Goal: Transaction & Acquisition: Purchase product/service

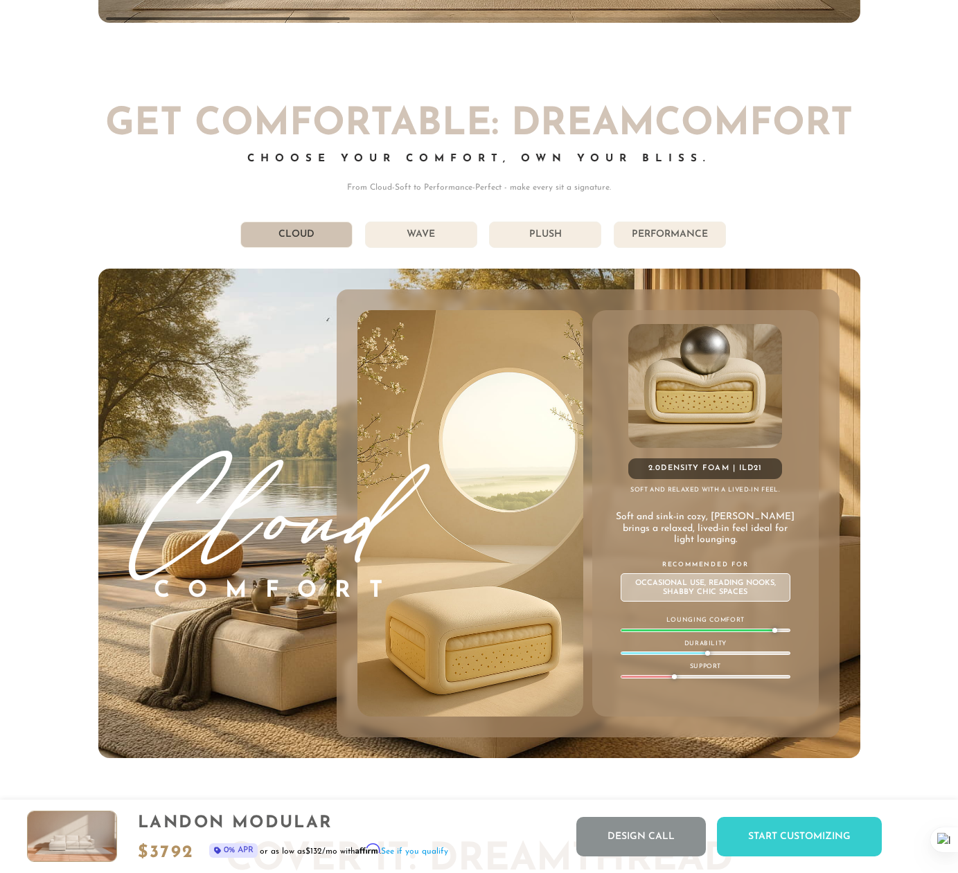
scroll to position [7115, 0]
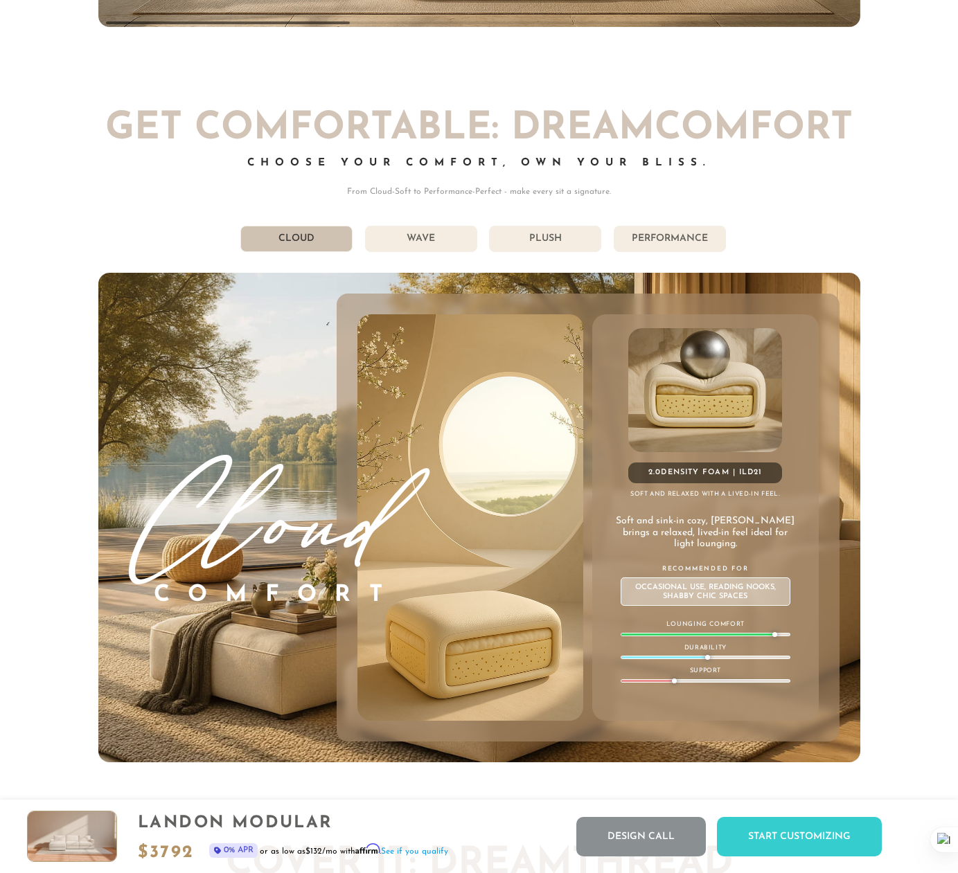
click at [404, 244] on li "Wave" at bounding box center [421, 239] width 112 height 26
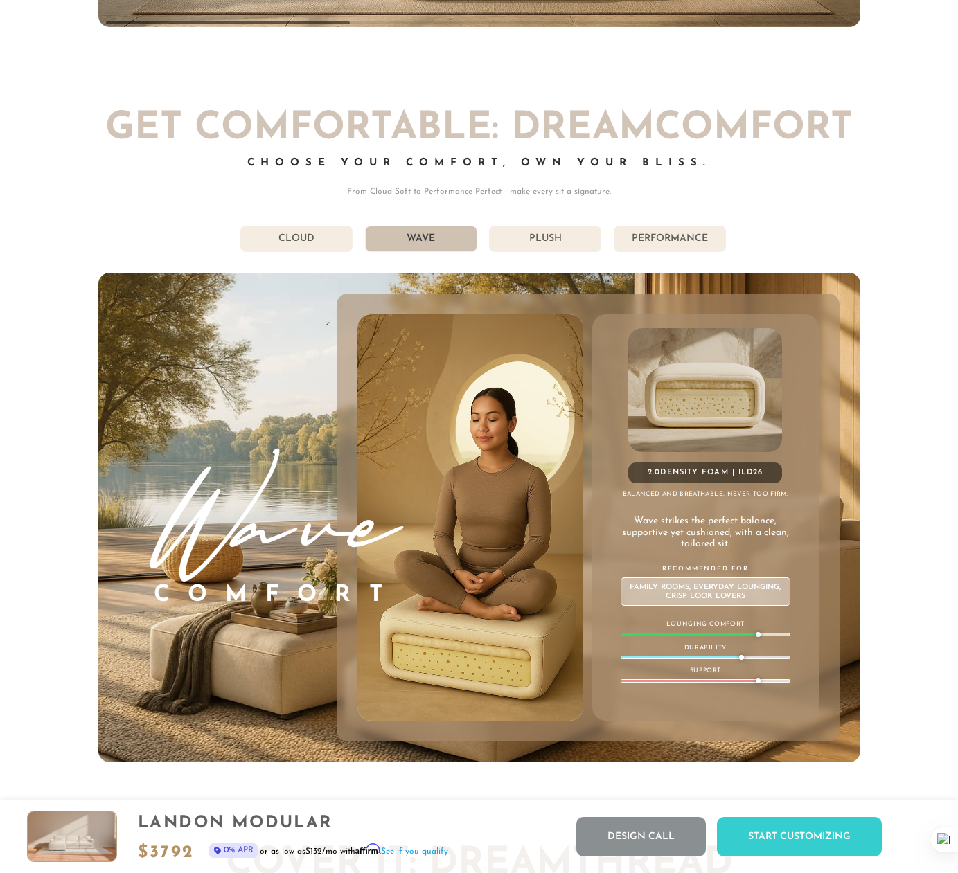
click at [553, 232] on li "Plush" at bounding box center [545, 239] width 112 height 26
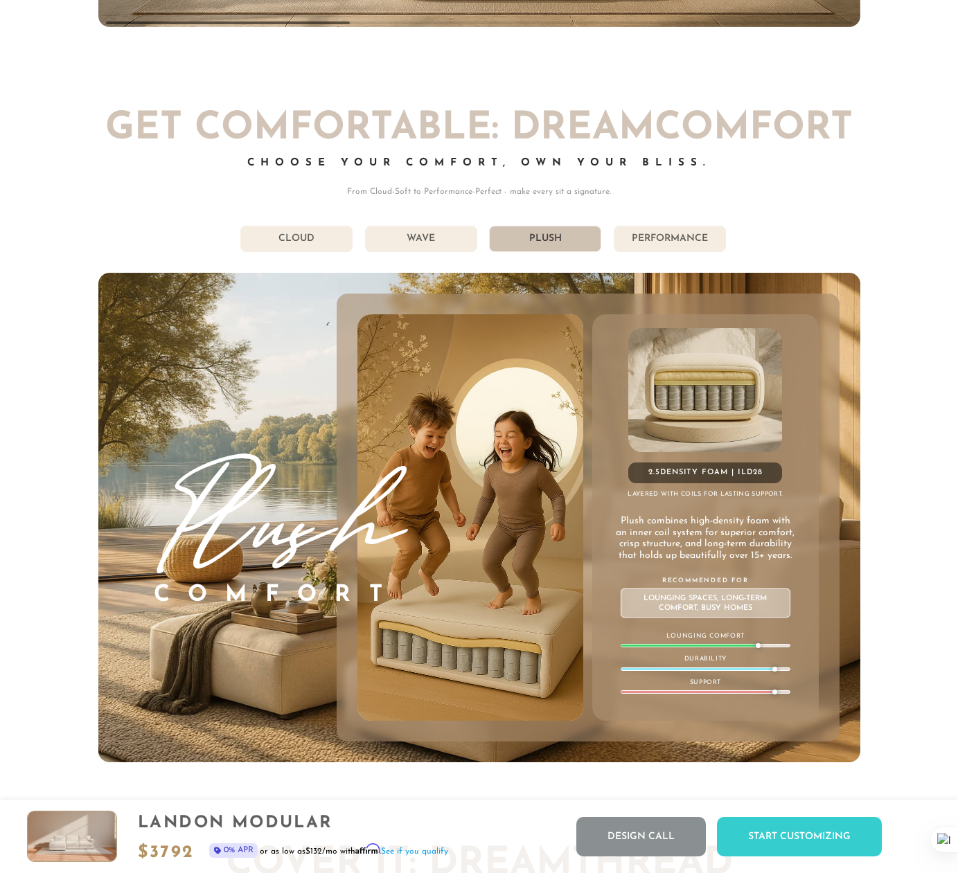
click at [654, 233] on li "Performance" at bounding box center [670, 239] width 112 height 26
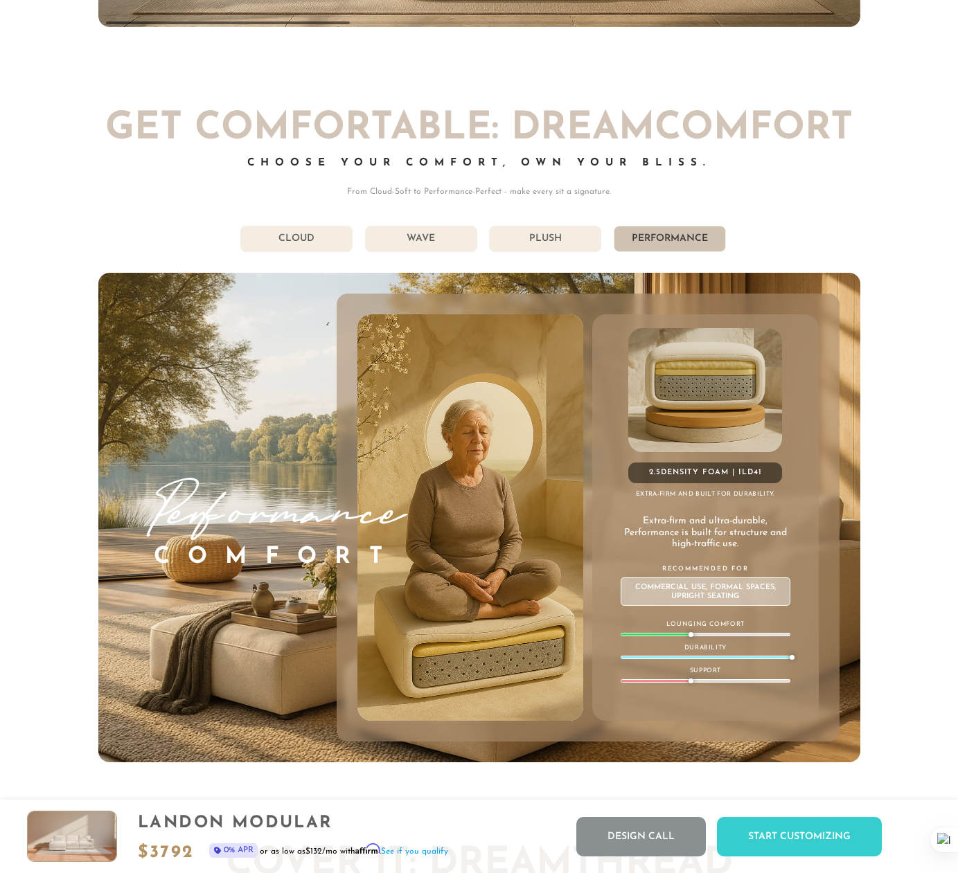
click at [549, 240] on li "Plush" at bounding box center [545, 239] width 112 height 26
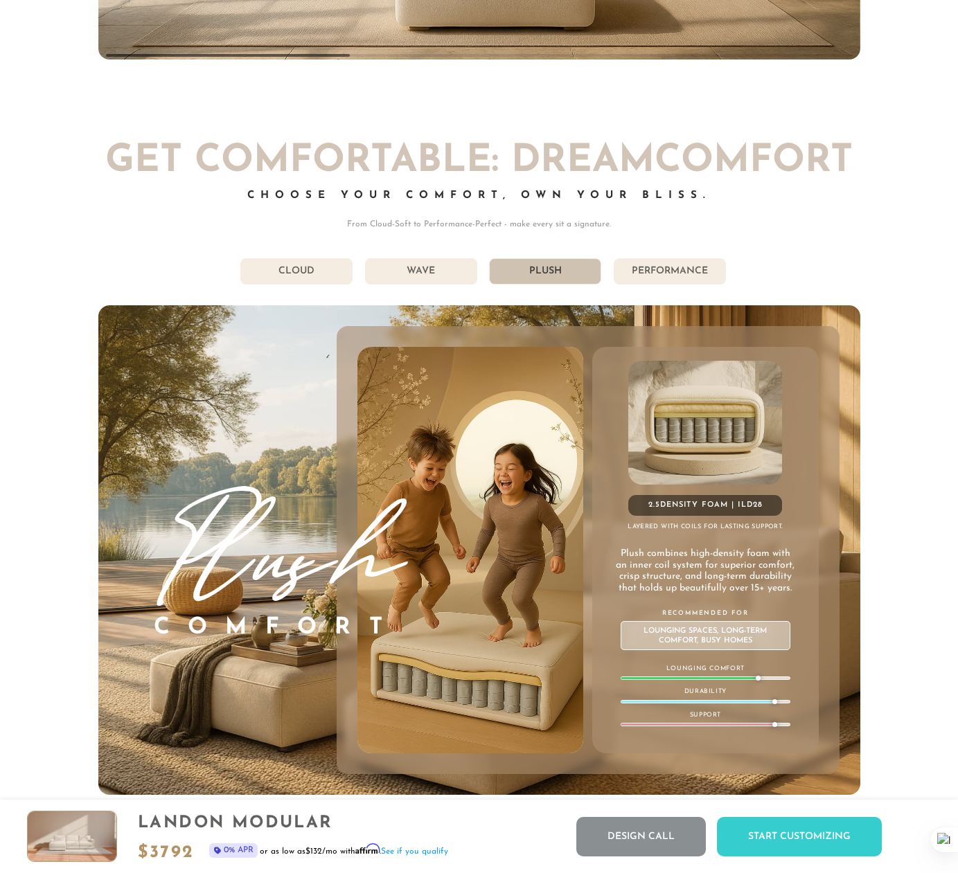
scroll to position [7082, 0]
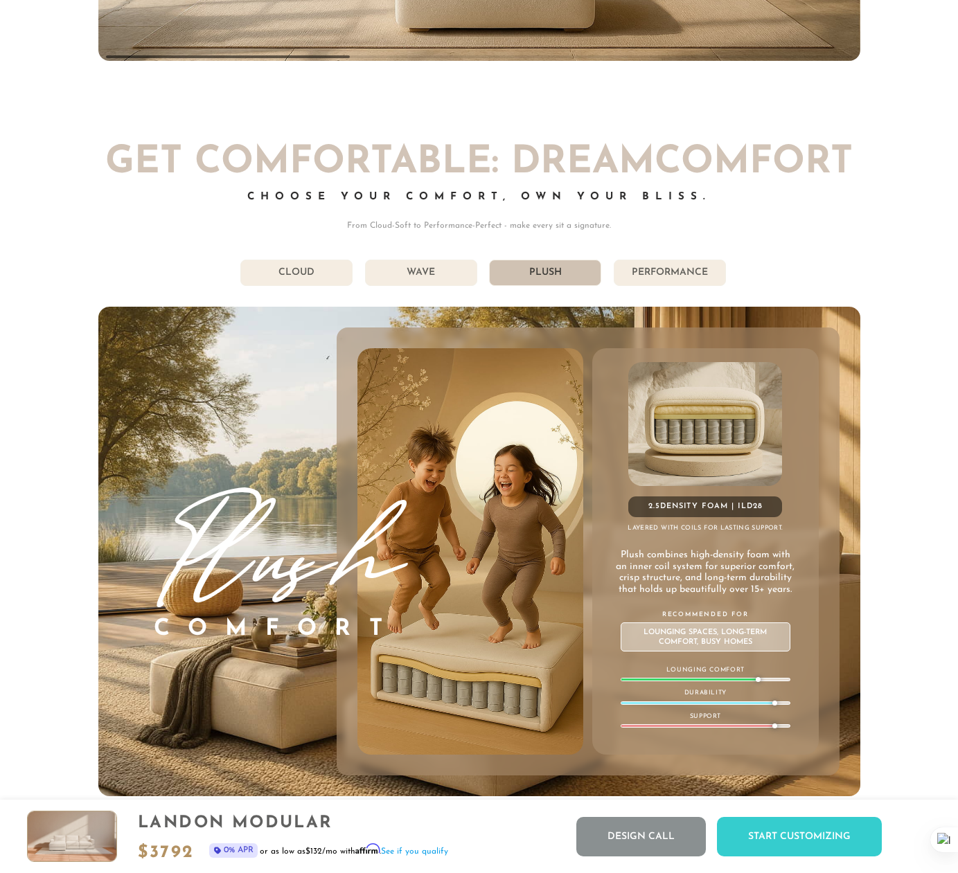
click at [444, 266] on li "Wave" at bounding box center [421, 273] width 112 height 26
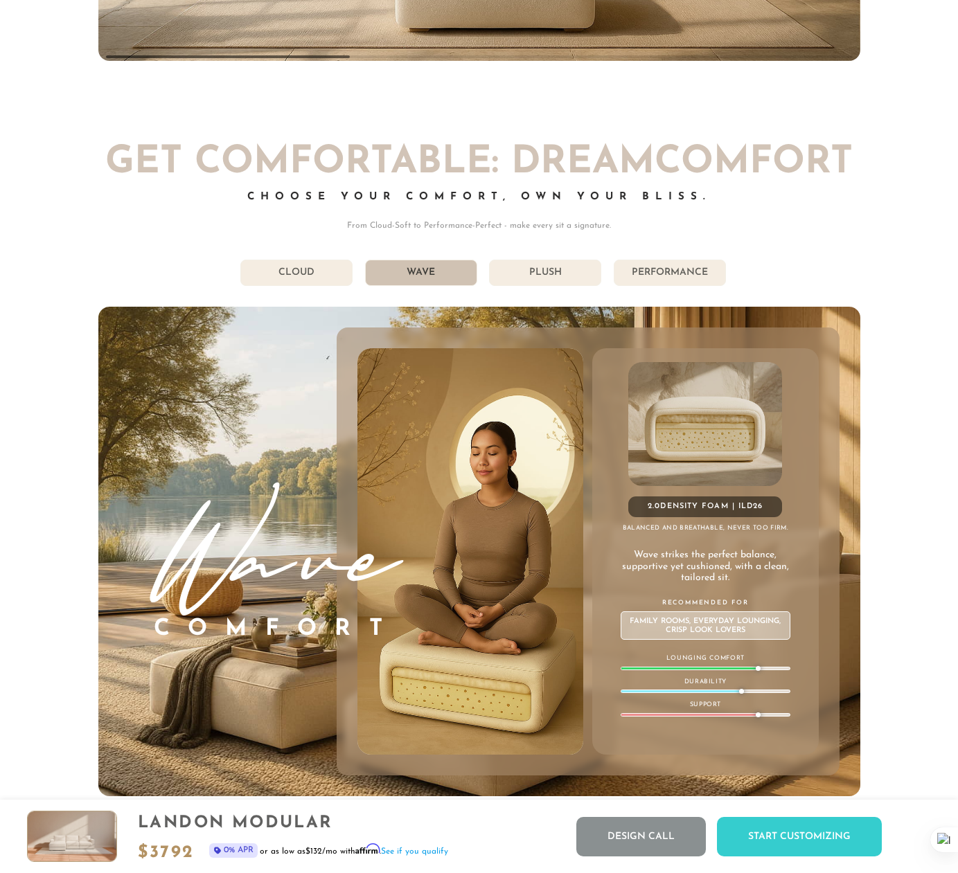
click at [273, 278] on li "Cloud" at bounding box center [296, 273] width 112 height 26
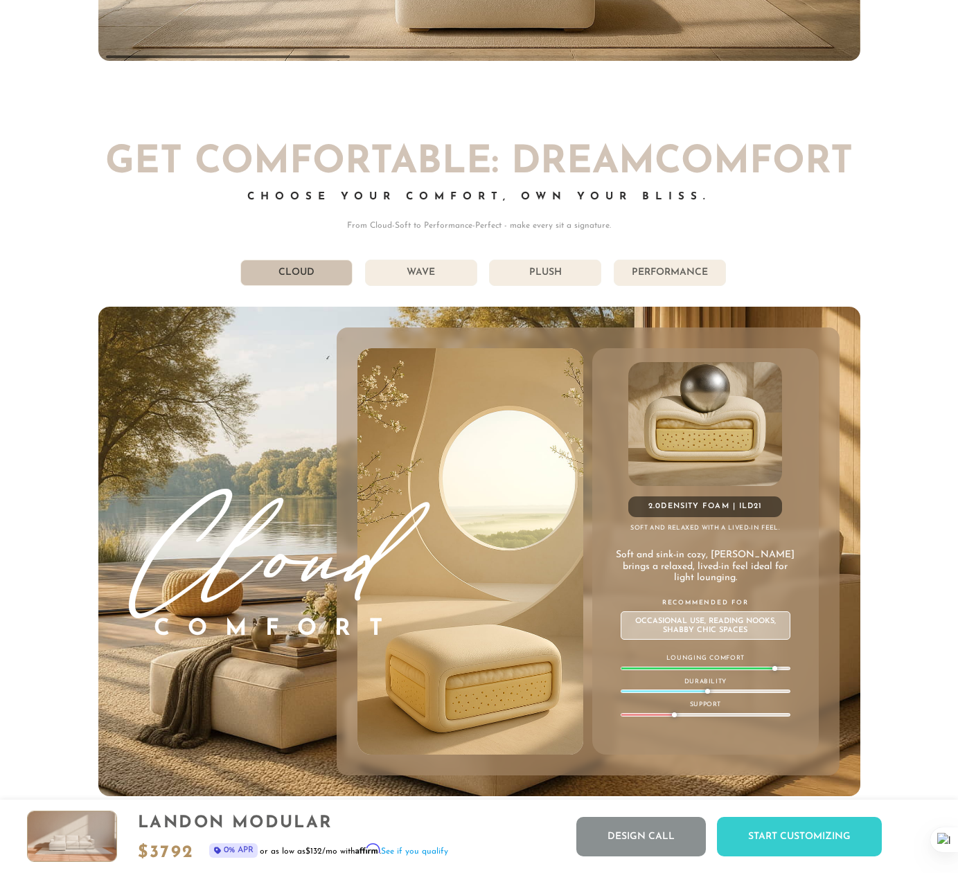
click at [654, 274] on li "Performance" at bounding box center [670, 273] width 112 height 26
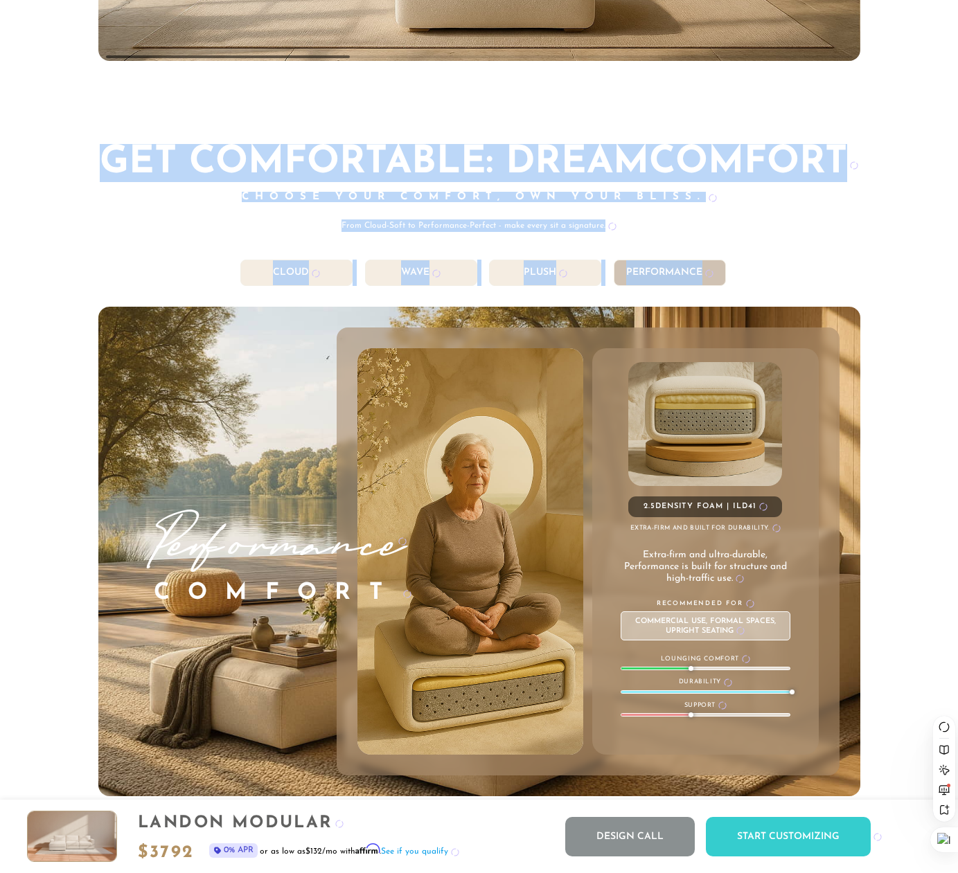
drag, startPoint x: 93, startPoint y: 123, endPoint x: 27, endPoint y: 260, distance: 153.0
click at [60, 307] on div "855-375-3275 Free Nationwide Delivery Lifetime Warranty 100% Satisfaction Guara…" at bounding box center [479, 533] width 958 height 15230
click at [30, 238] on div "855-375-3275 Free Nationwide Delivery Lifetime Warranty 100% Satisfaction Guara…" at bounding box center [479, 533] width 958 height 15230
click at [305, 208] on div "Choose Your Comfort, Own Your Bliss." at bounding box center [479, 206] width 762 height 28
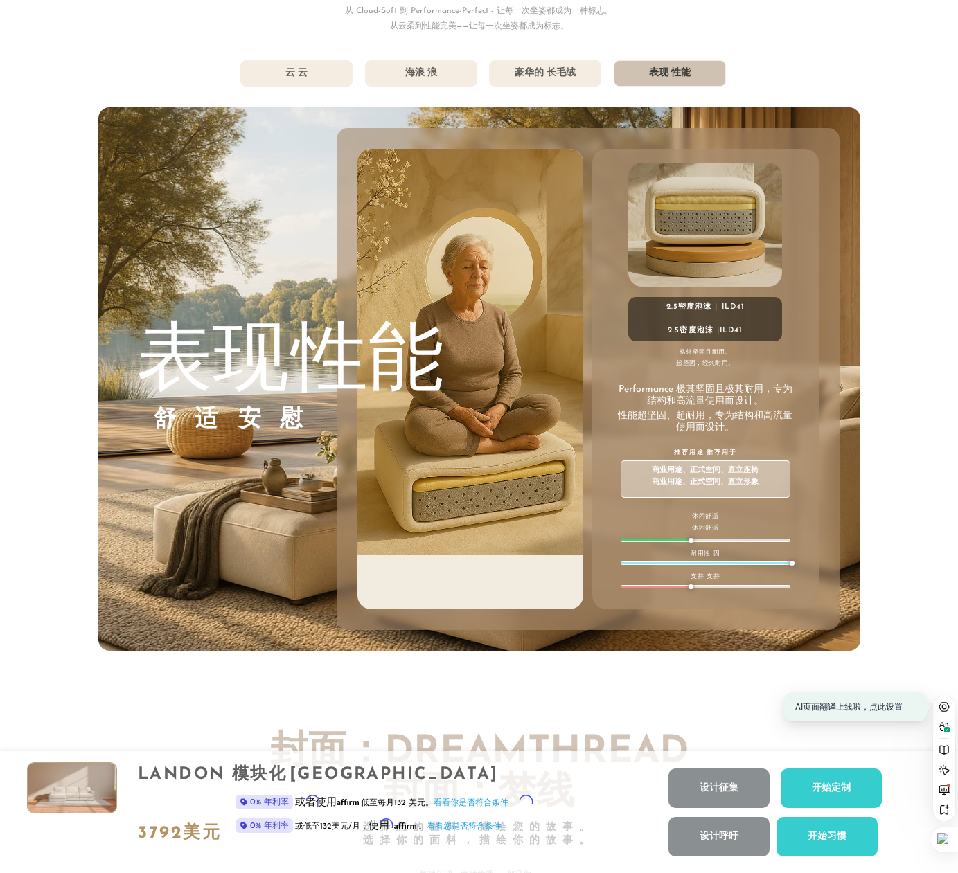
scroll to position [7359, 0]
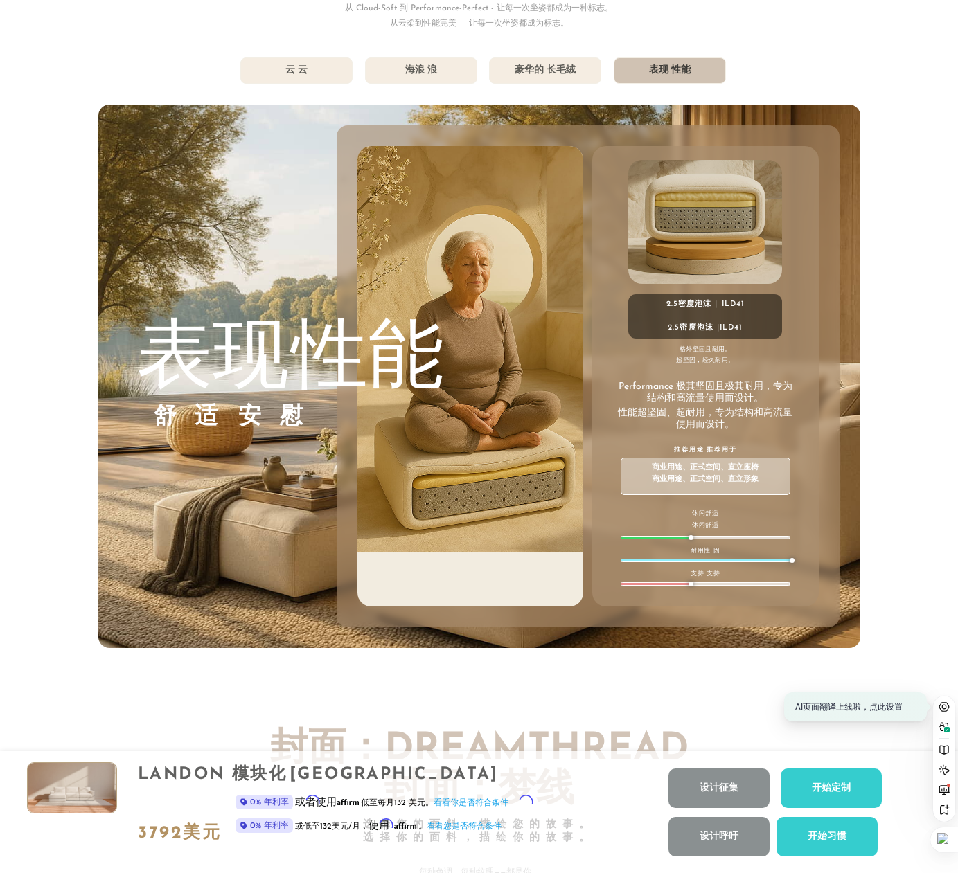
click at [914, 529] on div "855-375-3275 Free Nationwide Delivery Lifetime Warranty 100% Satisfaction Guara…" at bounding box center [479, 357] width 958 height 15433
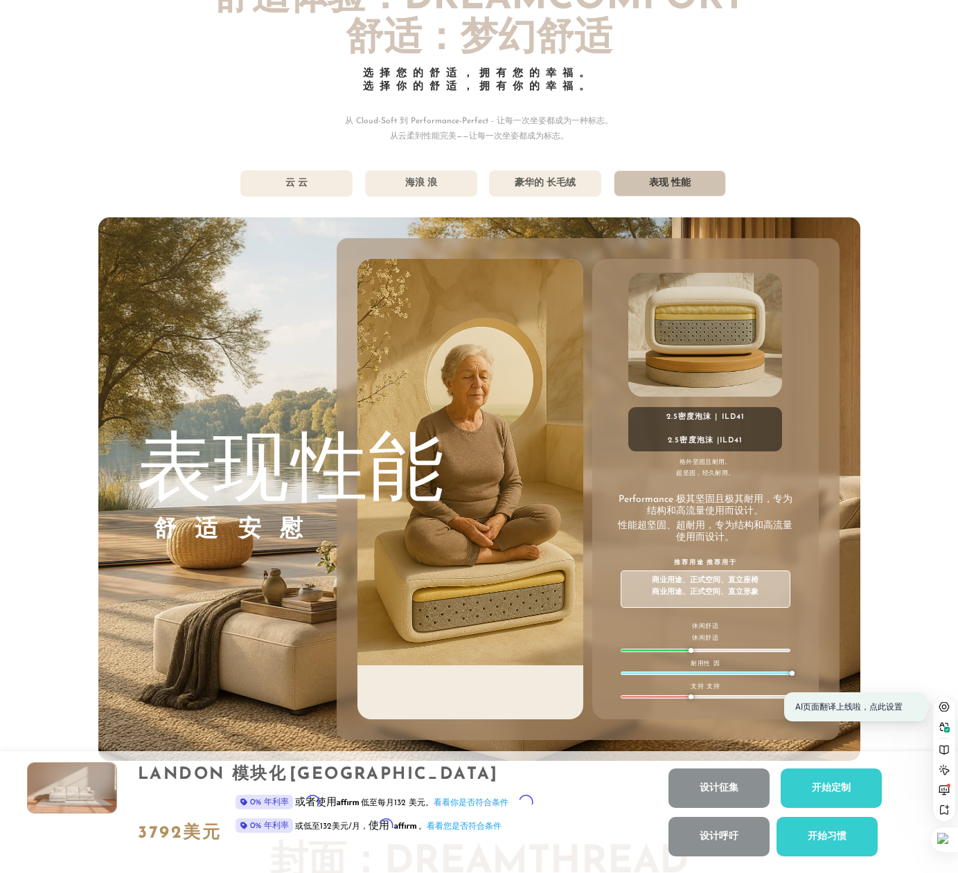
scroll to position [7283, 0]
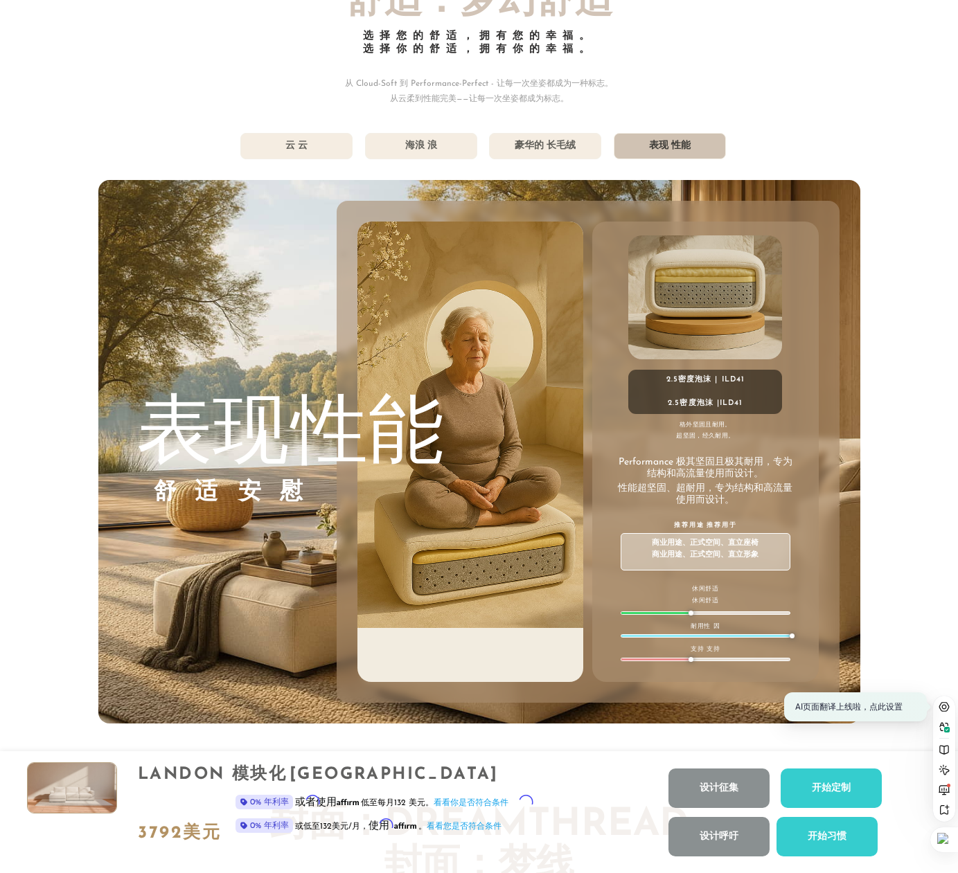
click at [882, 452] on div "855-375-3275 Free Nationwide Delivery Lifetime Warranty 100% Satisfaction Guara…" at bounding box center [479, 433] width 958 height 15433
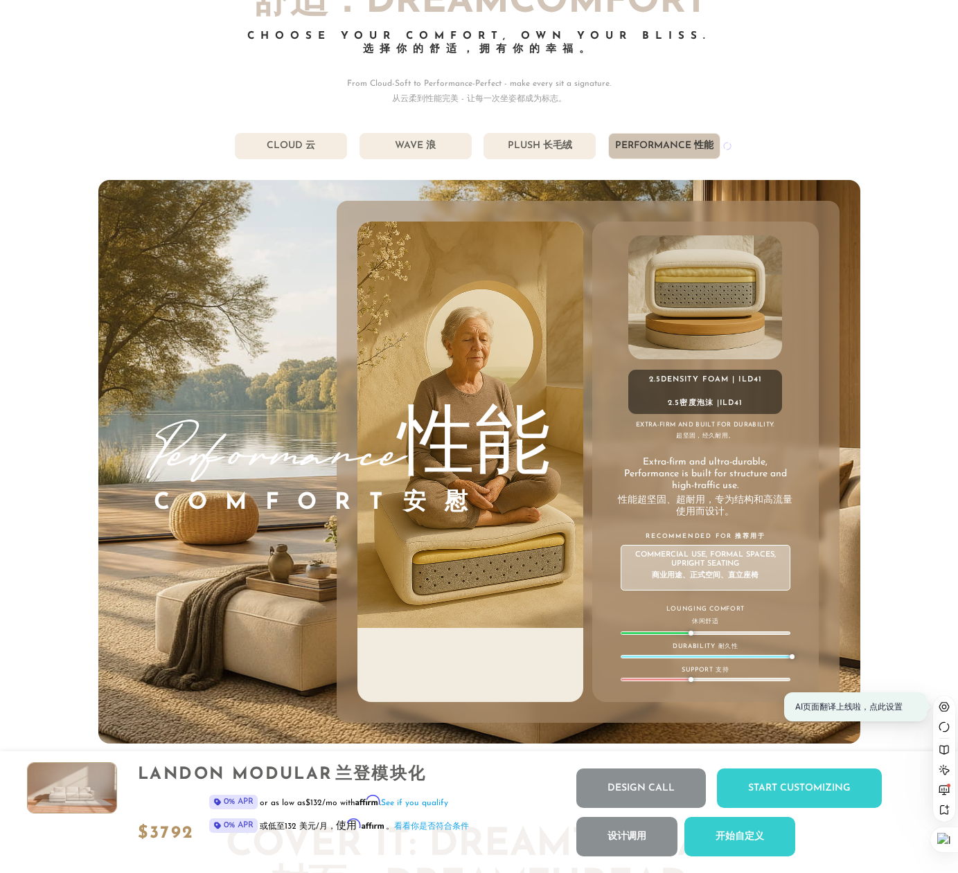
scroll to position [15438, 947]
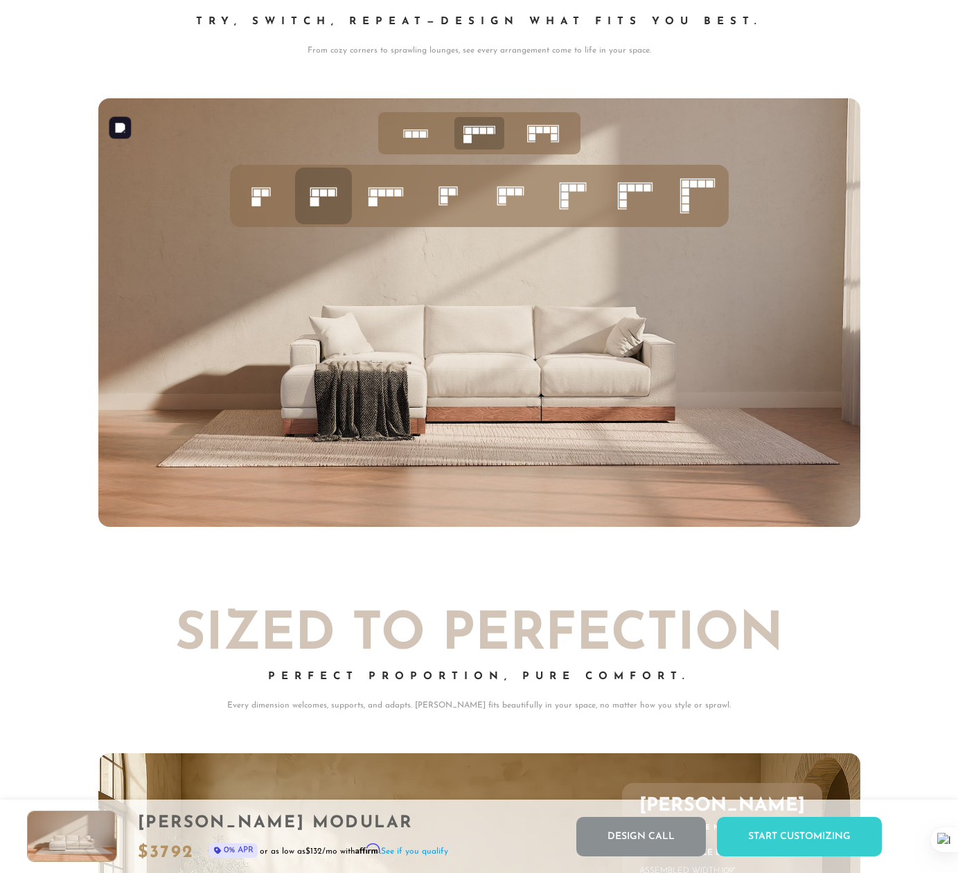
scroll to position [5120, 0]
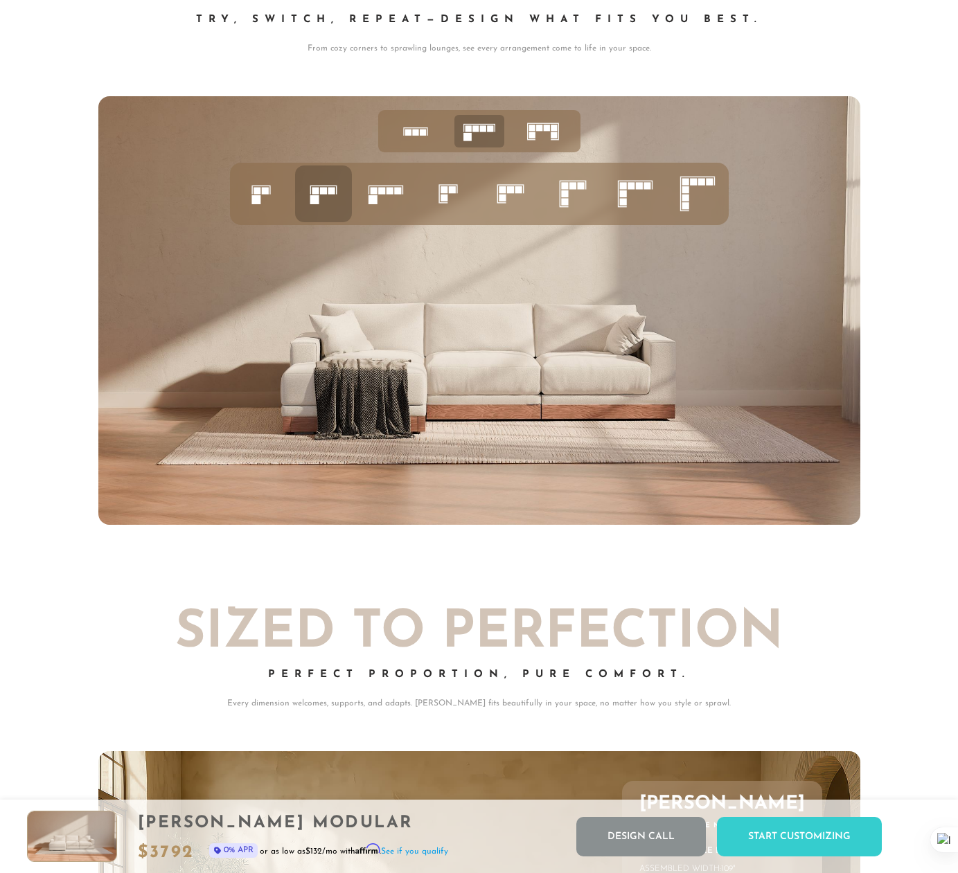
click at [384, 193] on rect at bounding box center [381, 191] width 7 height 7
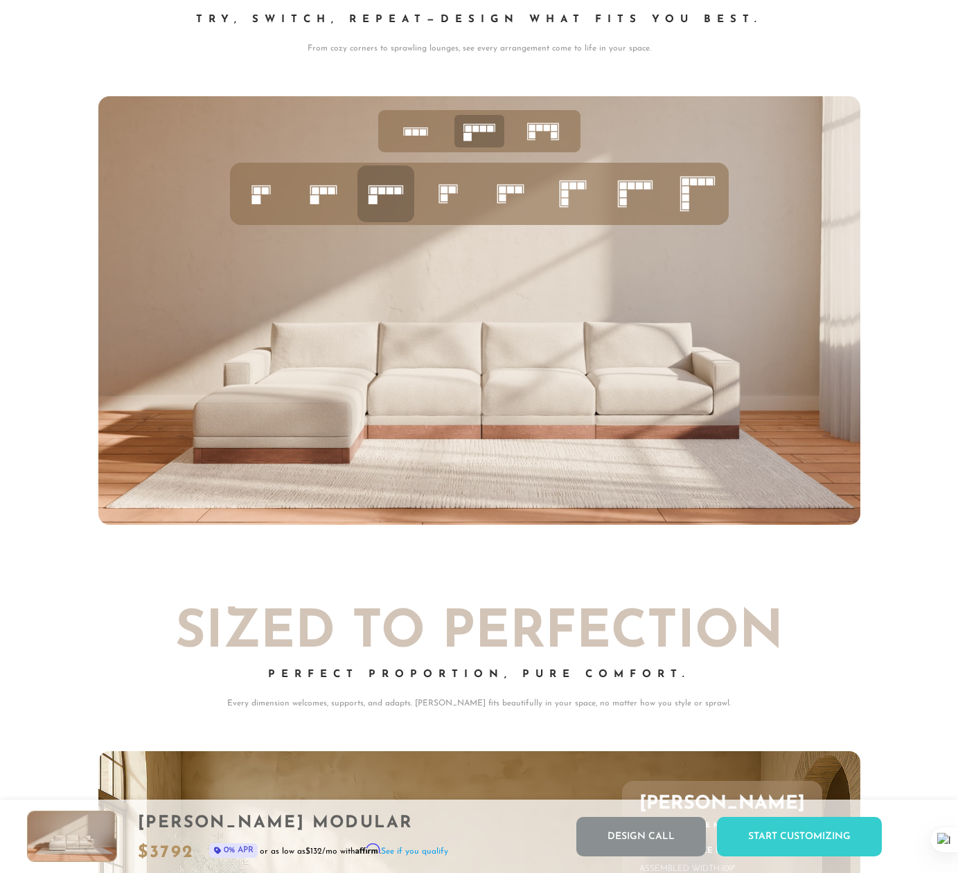
click at [462, 195] on icon at bounding box center [448, 193] width 47 height 47
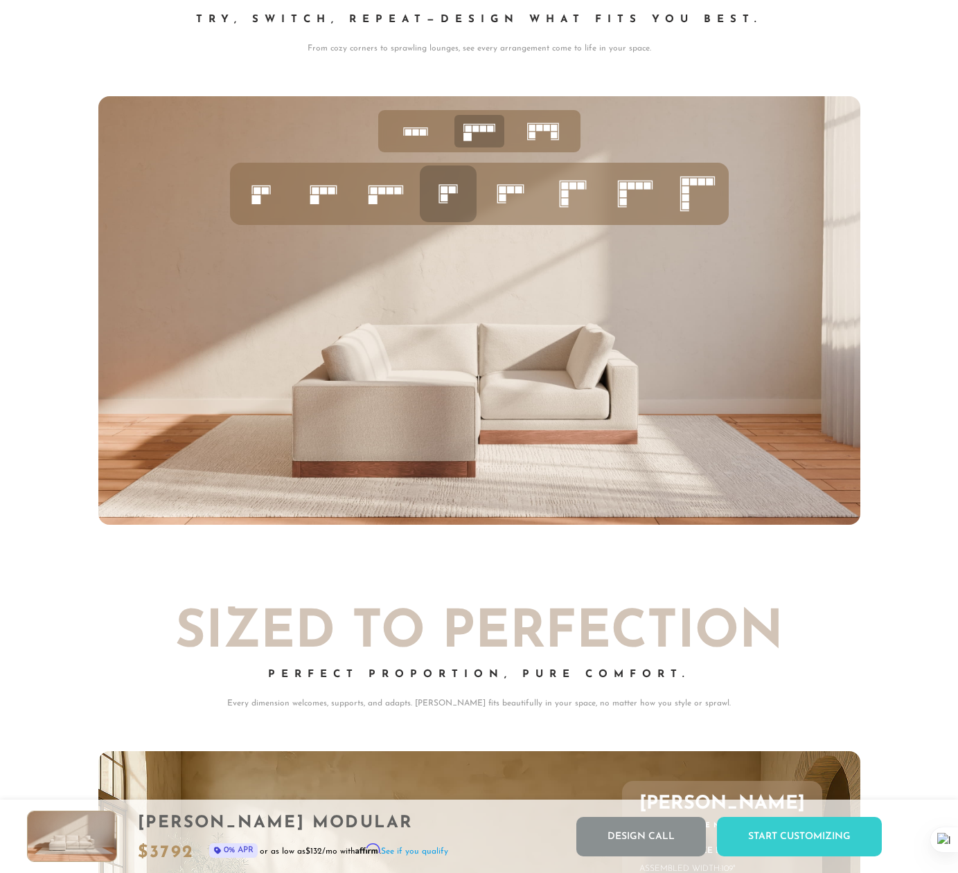
click at [522, 201] on icon at bounding box center [510, 193] width 47 height 47
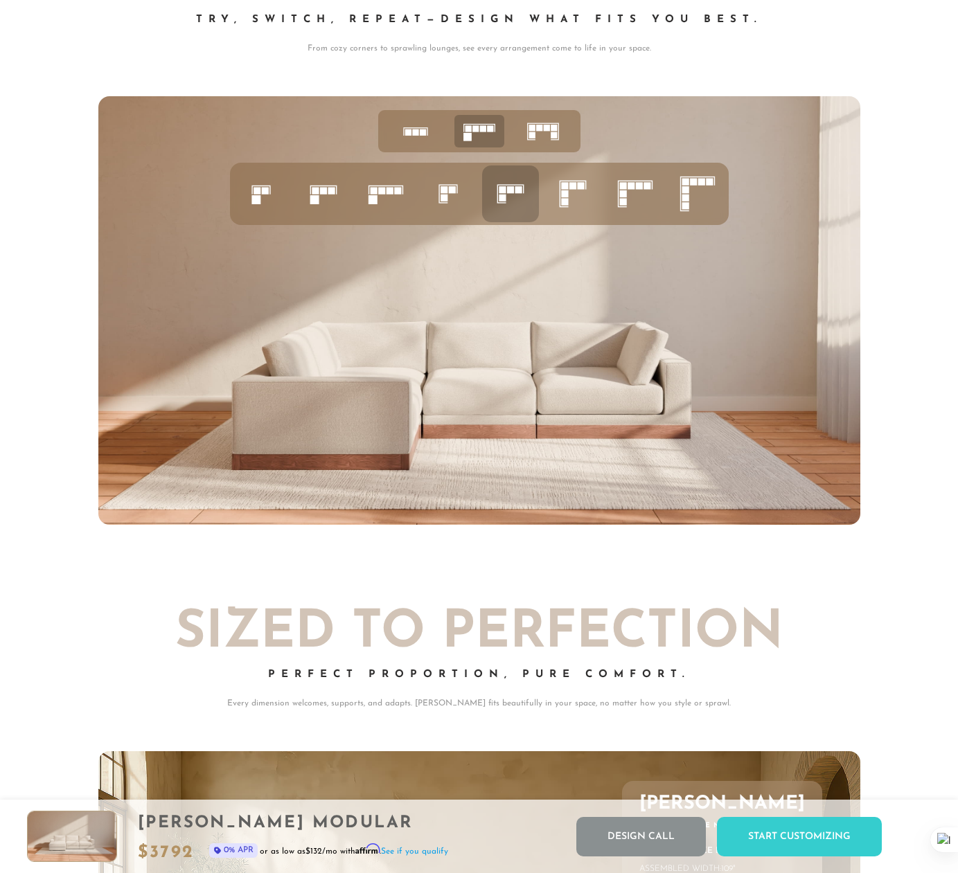
click at [584, 202] on icon at bounding box center [572, 193] width 47 height 47
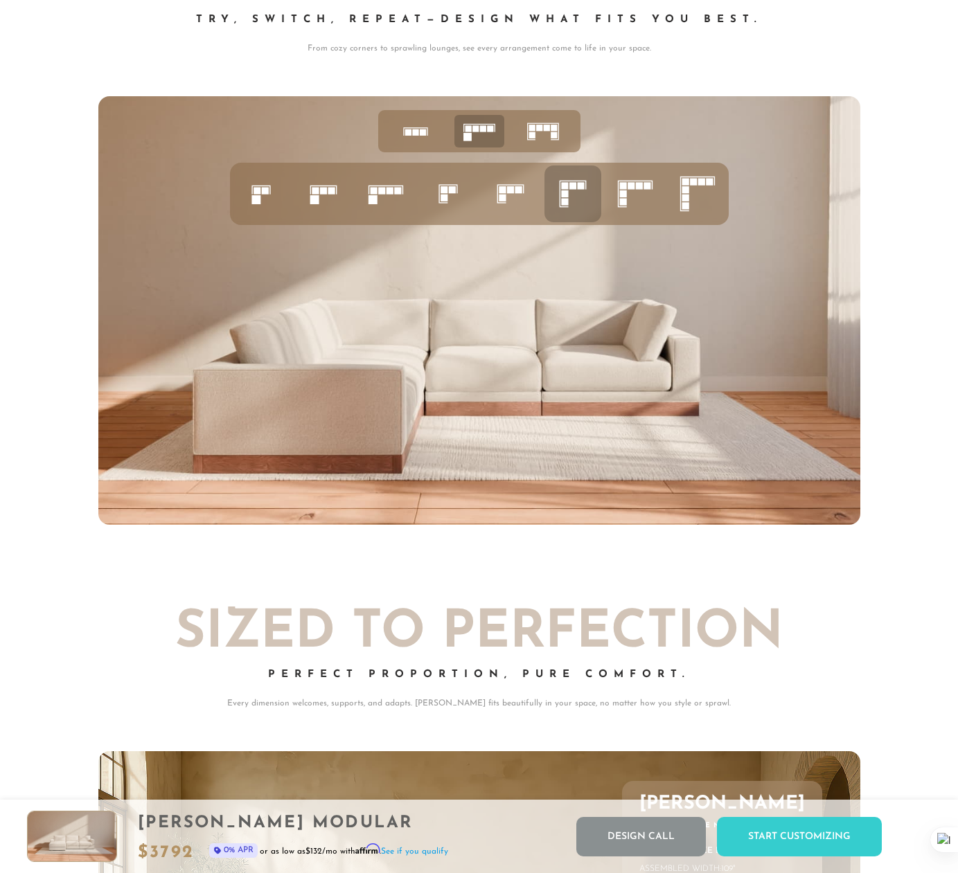
click at [639, 199] on icon at bounding box center [635, 193] width 47 height 47
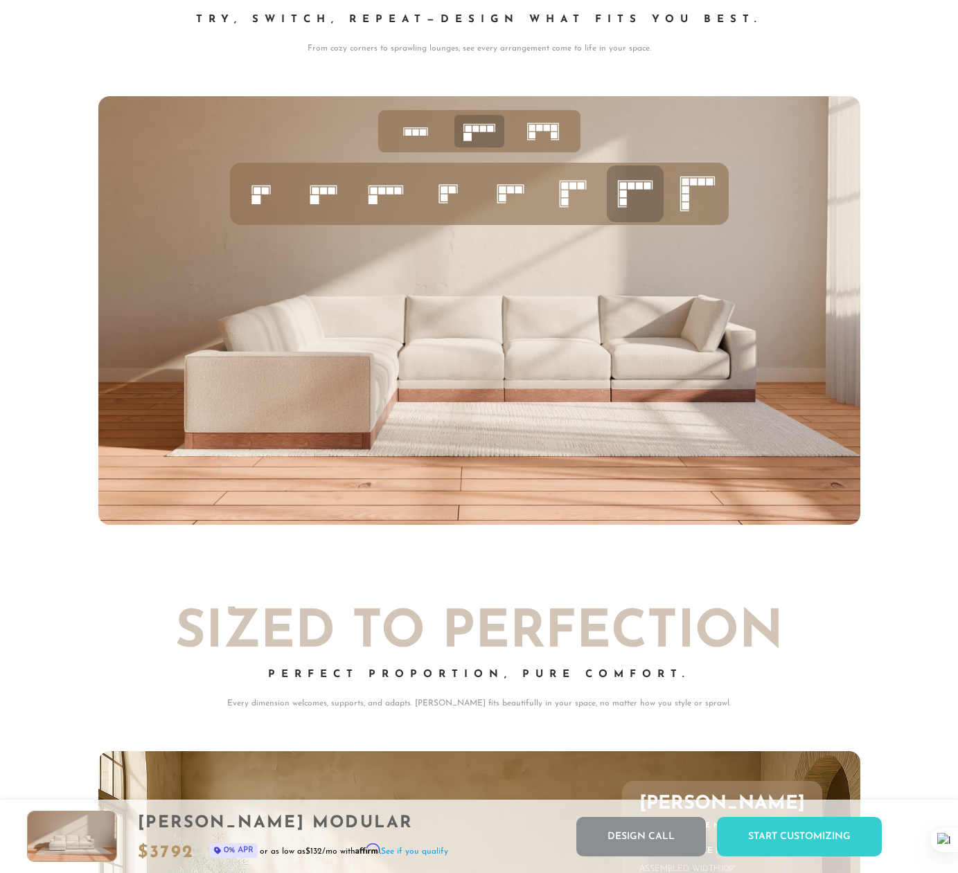
click at [686, 193] on rect at bounding box center [684, 189] width 7 height 7
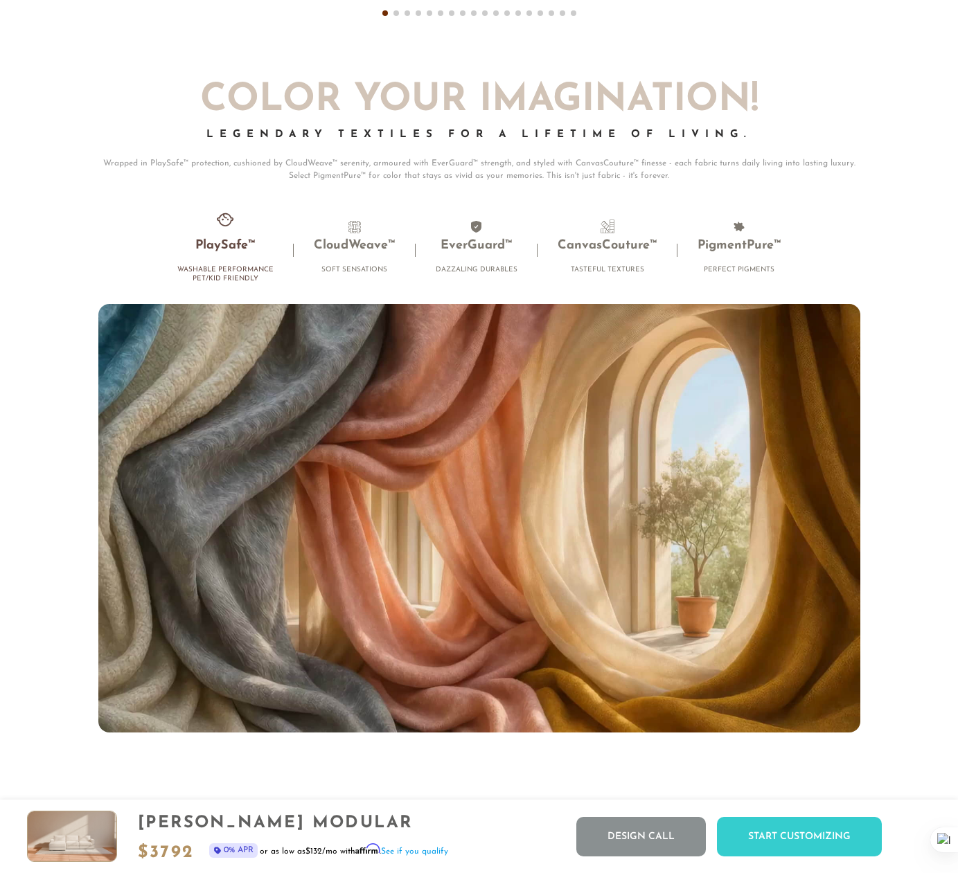
scroll to position [8488, 0]
